Goal: Task Accomplishment & Management: Use online tool/utility

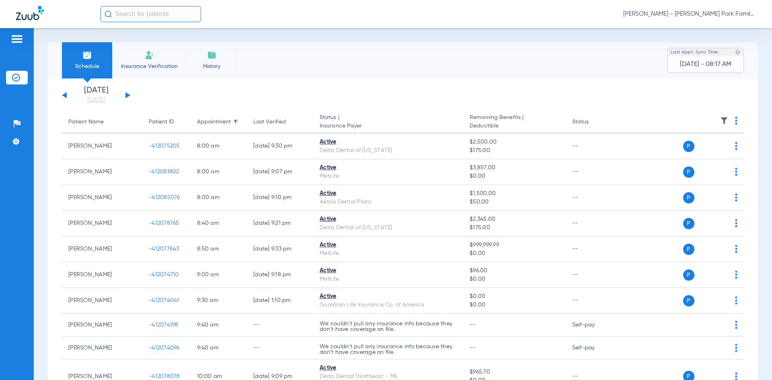
click at [126, 96] on button at bounding box center [127, 95] width 5 height 6
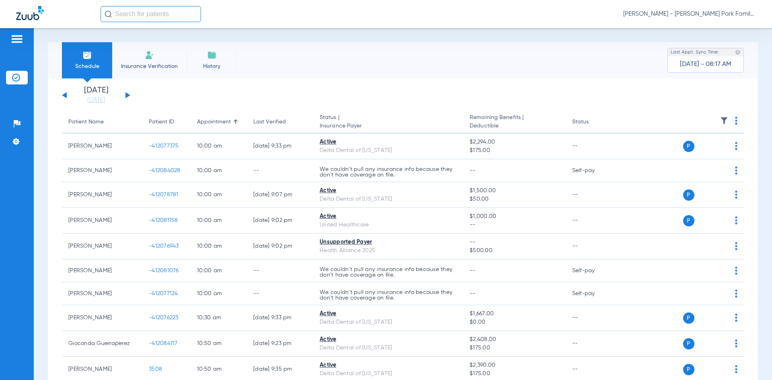
click at [720, 119] on img at bounding box center [724, 121] width 8 height 8
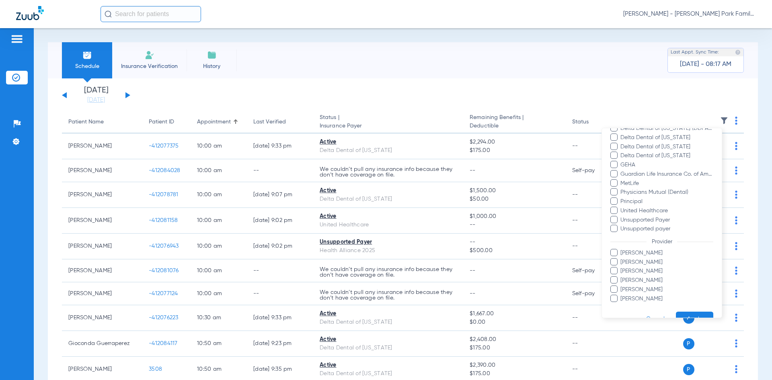
scroll to position [140, 0]
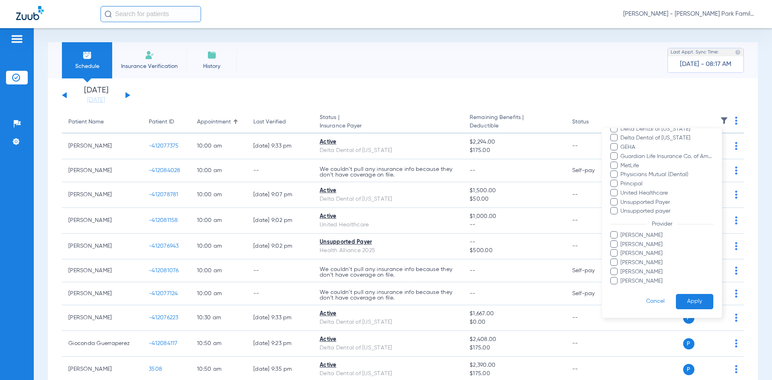
click at [615, 269] on span at bounding box center [614, 271] width 7 height 7
click at [622, 278] on input "[PERSON_NAME]" at bounding box center [622, 278] width 0 height 0
click at [613, 237] on span at bounding box center [614, 234] width 7 height 7
click at [622, 241] on input "[PERSON_NAME]" at bounding box center [622, 241] width 0 height 0
click at [682, 297] on button "Apply" at bounding box center [694, 302] width 37 height 16
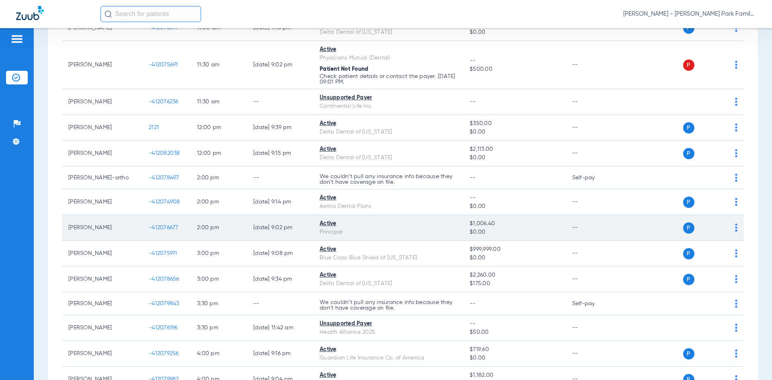
scroll to position [305, 0]
